Goal: Task Accomplishment & Management: Use online tool/utility

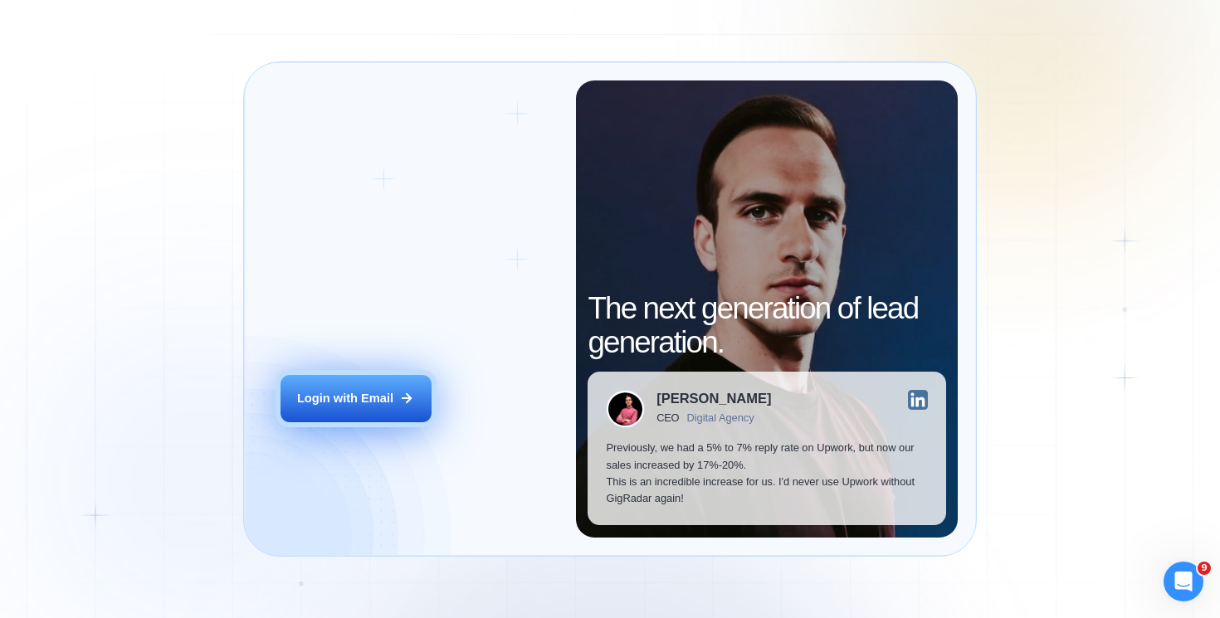
click at [359, 400] on div "Login with Email" at bounding box center [345, 398] width 96 height 17
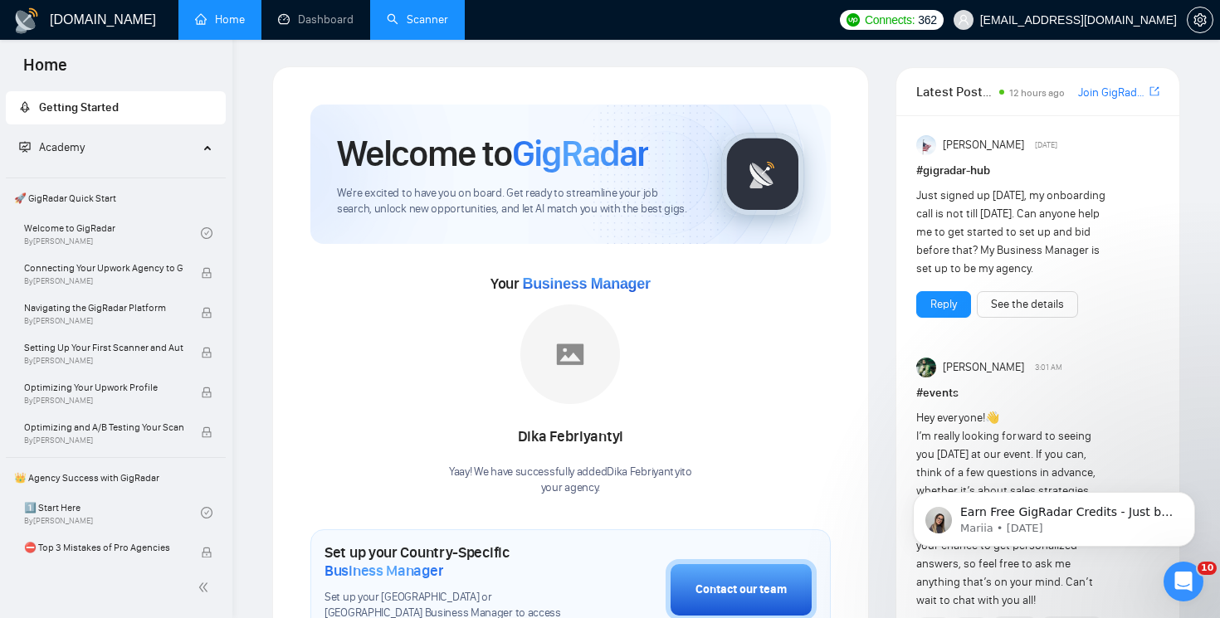
click at [402, 22] on link "Scanner" at bounding box center [417, 19] width 61 height 14
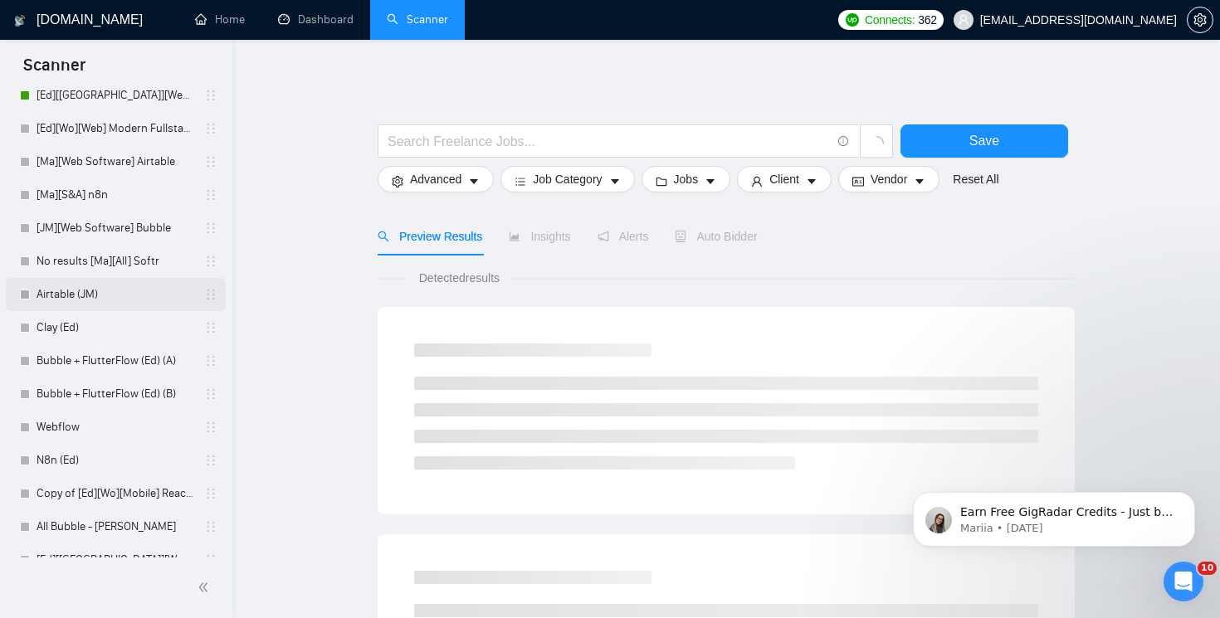
scroll to position [243, 0]
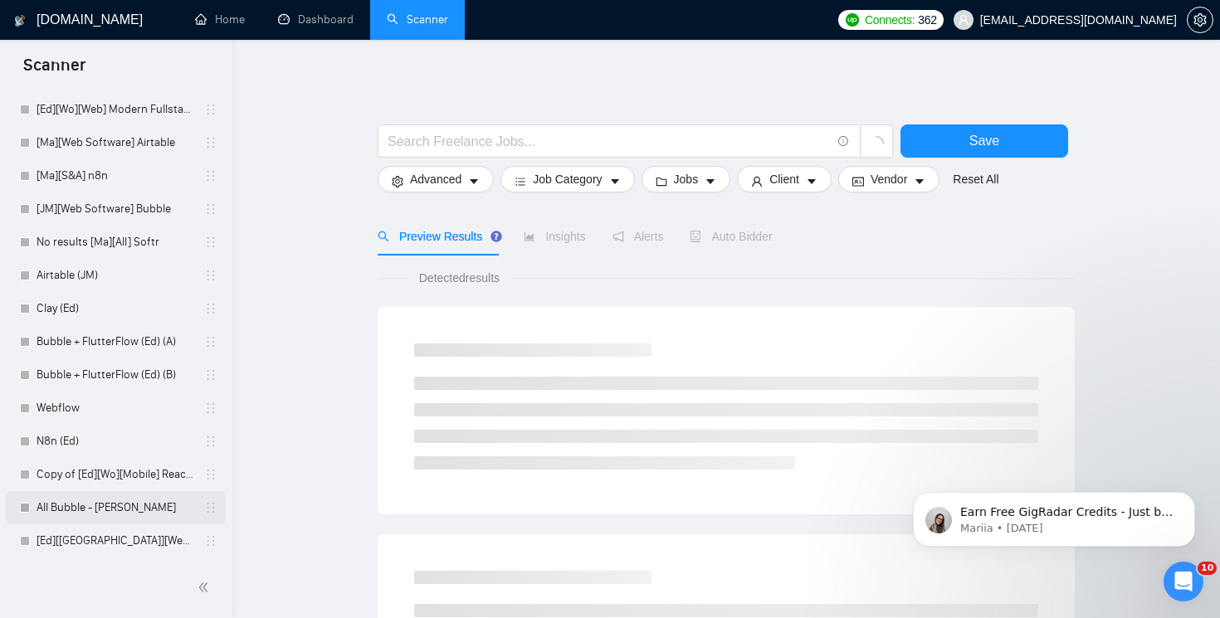
click at [121, 509] on link "All Bubble - [PERSON_NAME]" at bounding box center [116, 507] width 158 height 33
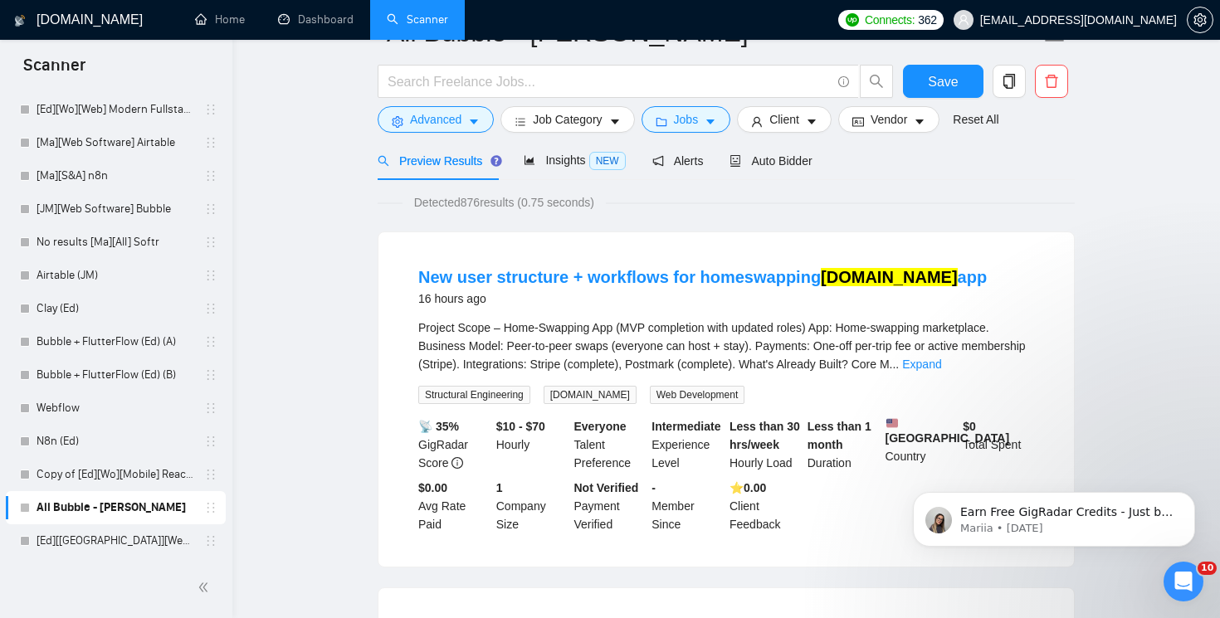
scroll to position [44, 0]
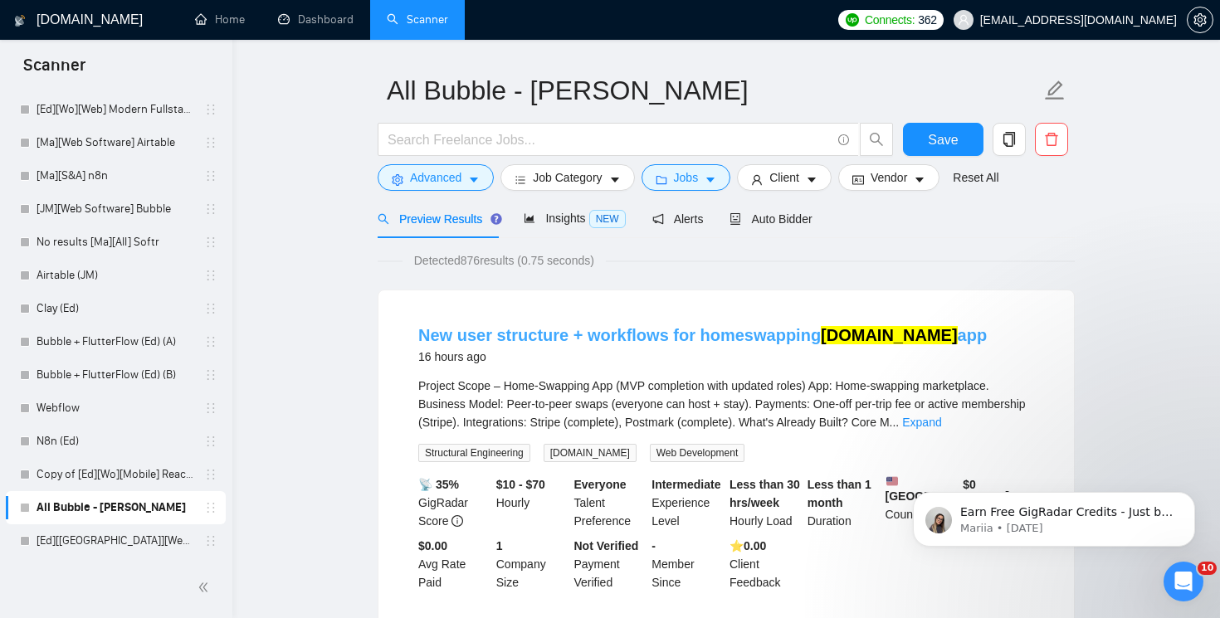
click at [732, 336] on link "New user structure + workflows for homeswapping Bubble.io app" at bounding box center [702, 335] width 568 height 18
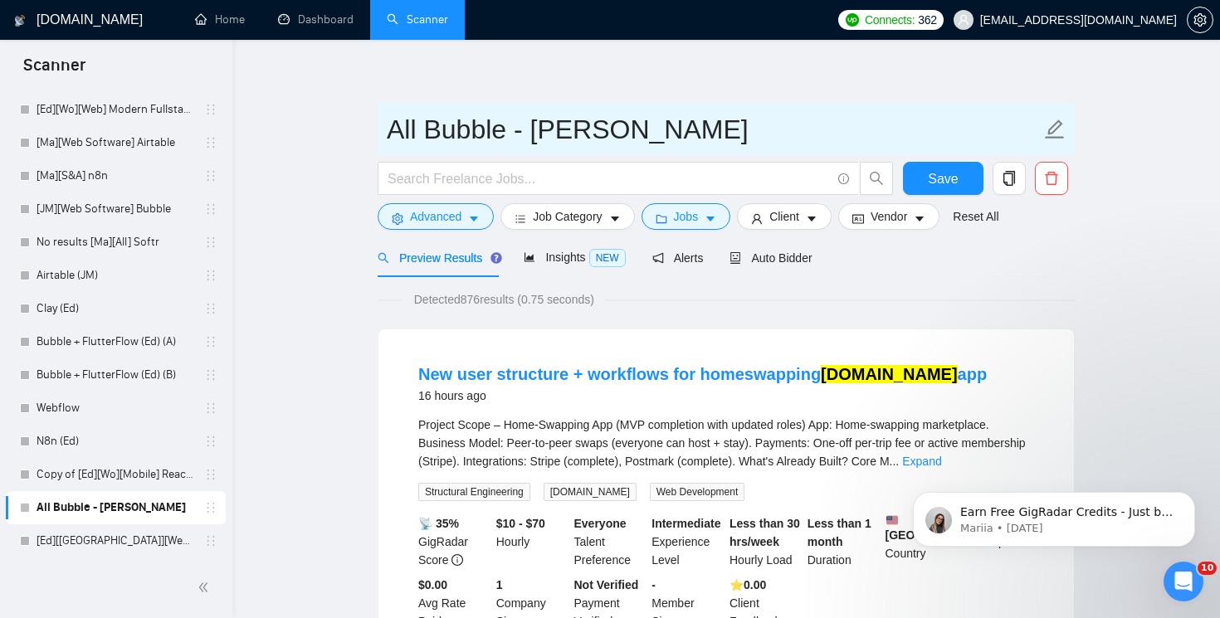
scroll to position [0, 0]
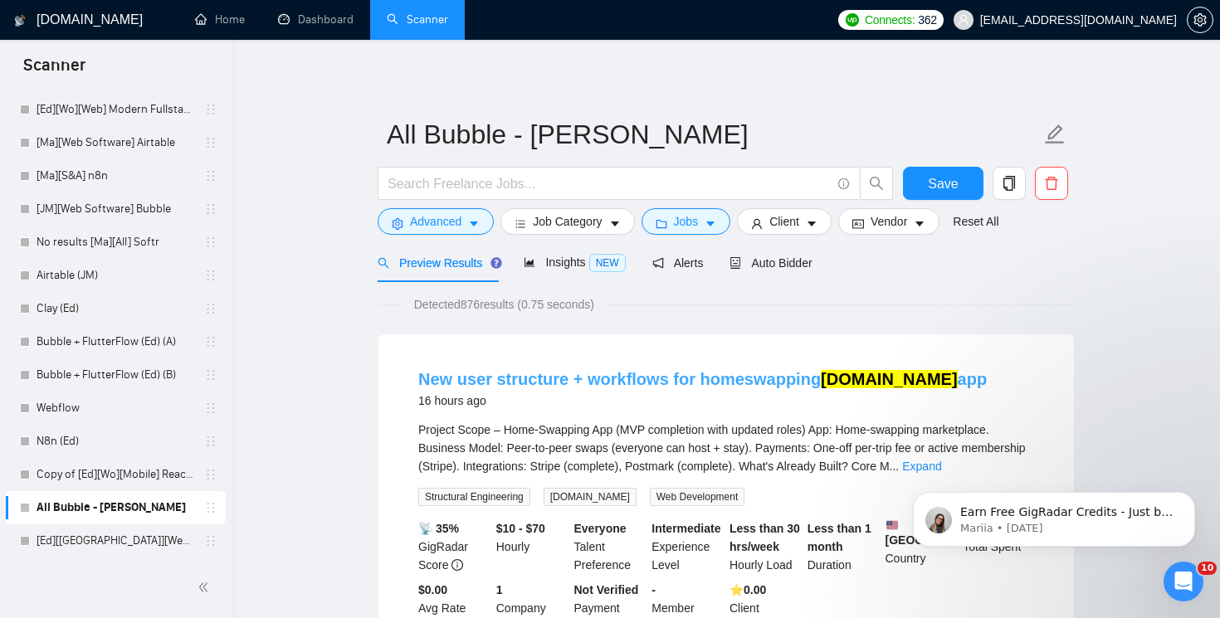
click at [730, 383] on link "New user structure + workflows for homeswapping Bubble.io app" at bounding box center [702, 379] width 568 height 18
